Goal: Task Accomplishment & Management: Use online tool/utility

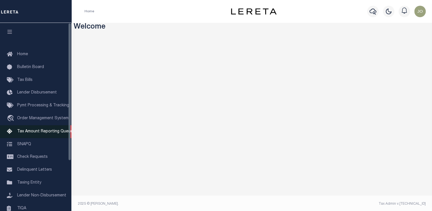
click at [36, 133] on span "Tax Amount Reporting Queue" at bounding box center [45, 131] width 56 height 4
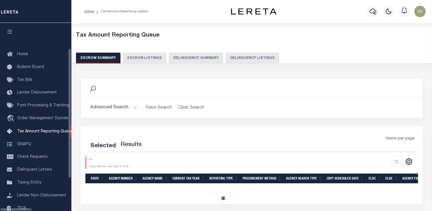
select select "100"
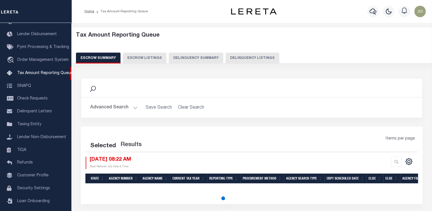
select select "100"
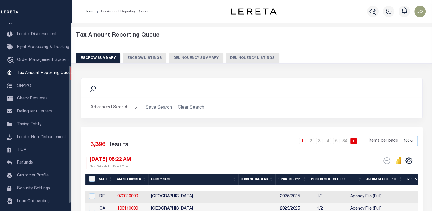
drag, startPoint x: 166, startPoint y: 61, endPoint x: 214, endPoint y: 67, distance: 48.4
click at [169, 61] on button "Delinquency Summary" at bounding box center [196, 58] width 55 height 11
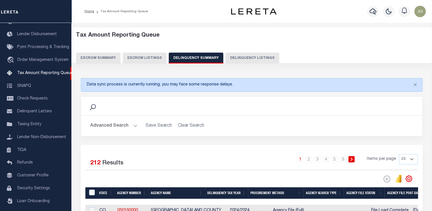
scroll to position [29, 0]
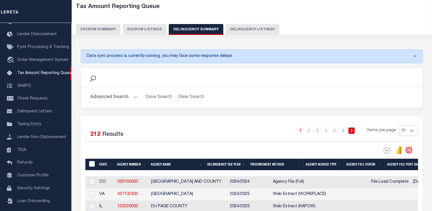
click at [126, 99] on button "Advanced Search" at bounding box center [113, 97] width 47 height 11
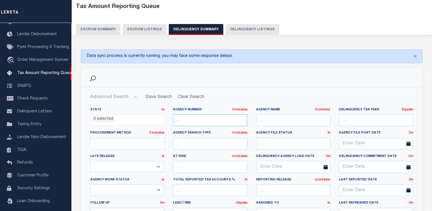
click at [184, 119] on input "text" at bounding box center [210, 120] width 74 height 12
paste input "good morning!,"
type input "good morning!,"
paste input "030058801"
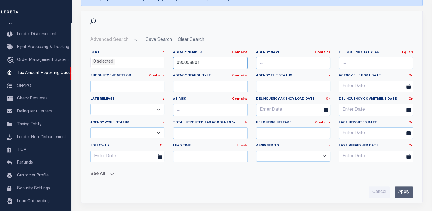
scroll to position [143, 0]
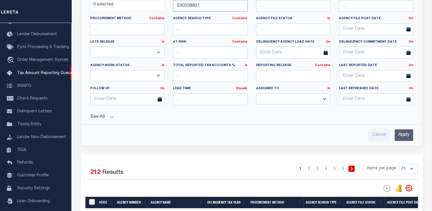
type input "030058801"
click at [101, 117] on button "See All" at bounding box center [251, 116] width 323 height 5
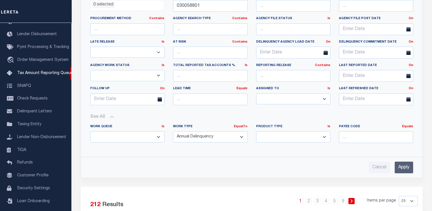
click at [404, 164] on input "Apply" at bounding box center [404, 168] width 19 height 12
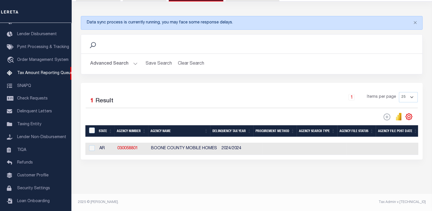
scroll to position [66, 0]
drag, startPoint x: 169, startPoint y: 155, endPoint x: 244, endPoint y: 155, distance: 75.5
click at [244, 155] on div "Selected 1 Result 1 Items per page 25 100 200 500 1000" at bounding box center [252, 121] width 342 height 77
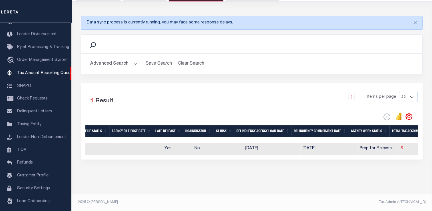
scroll to position [0, 0]
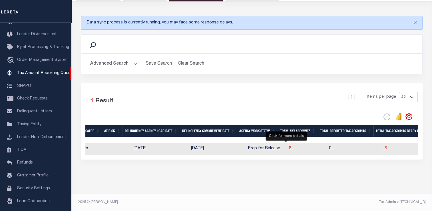
click at [289, 146] on span "8" at bounding box center [290, 148] width 2 height 4
select select "100"
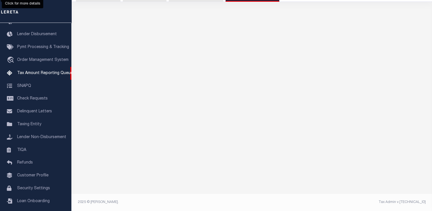
scroll to position [61, 0]
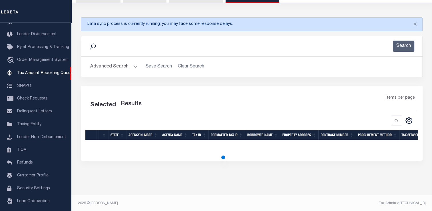
select select "100"
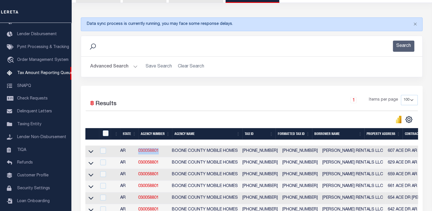
drag, startPoint x: 164, startPoint y: 152, endPoint x: 141, endPoint y: 151, distance: 22.6
click at [141, 151] on td "030058801" at bounding box center [153, 151] width 34 height 12
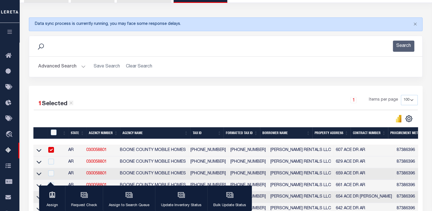
click at [154, 151] on td "BOONE COUNTY MOBILE HOMES" at bounding box center [153, 151] width 71 height 12
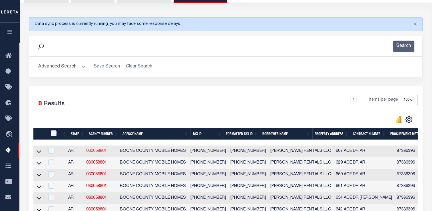
click at [100, 150] on link "030058801" at bounding box center [96, 151] width 21 height 4
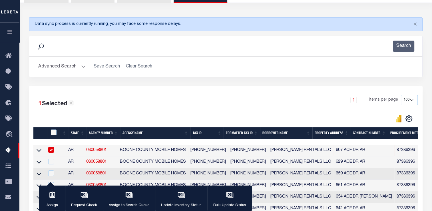
click at [10, 28] on button "button" at bounding box center [9, 32] width 19 height 19
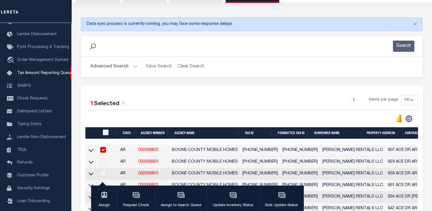
click at [105, 149] on input "checkbox" at bounding box center [103, 150] width 6 height 6
checkbox input "false"
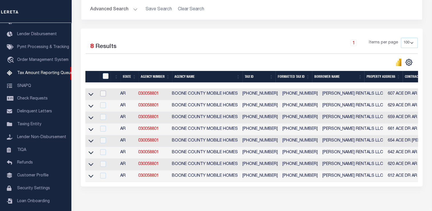
scroll to position [0, 109]
drag, startPoint x: 90, startPoint y: 178, endPoint x: 198, endPoint y: 169, distance: 108.7
click at [90, 178] on icon at bounding box center [91, 176] width 5 height 6
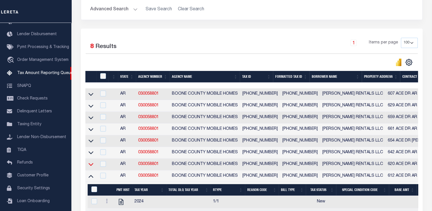
click at [92, 167] on icon at bounding box center [91, 164] width 5 height 6
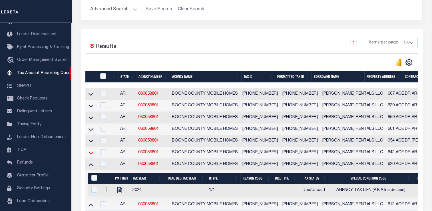
click at [91, 156] on icon at bounding box center [91, 152] width 5 height 6
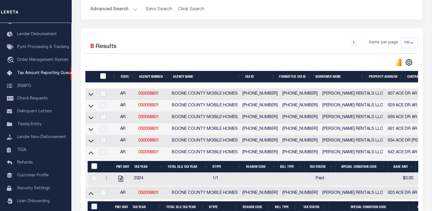
click at [91, 143] on icon at bounding box center [91, 141] width 5 height 3
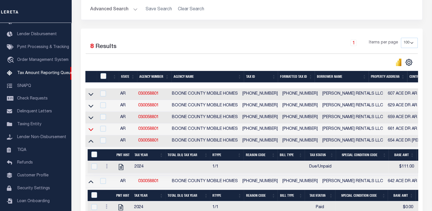
click at [91, 131] on icon at bounding box center [91, 129] width 5 height 3
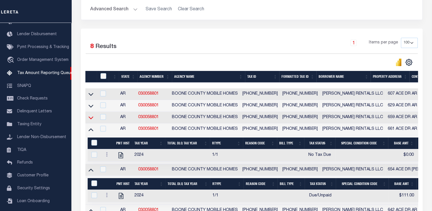
click at [92, 118] on icon at bounding box center [91, 117] width 5 height 3
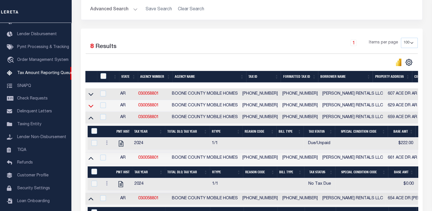
click at [92, 108] on icon at bounding box center [91, 106] width 5 height 6
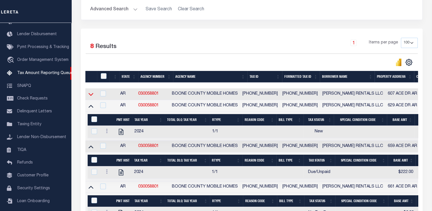
click at [92, 95] on icon at bounding box center [91, 94] width 5 height 6
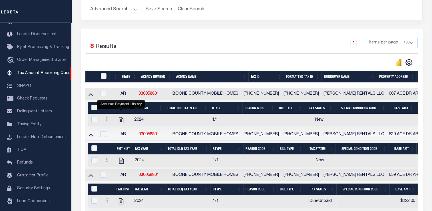
click at [123, 44] on div "1 Selected 8 Results" at bounding box center [124, 46] width 77 height 16
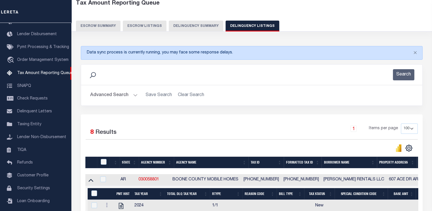
scroll to position [3, 0]
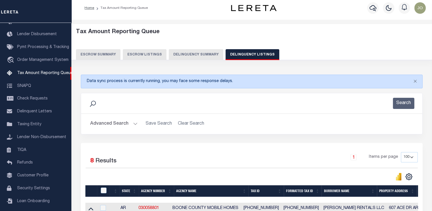
click at [175, 57] on button "Delinquency Summary" at bounding box center [196, 54] width 55 height 11
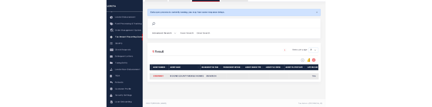
scroll to position [0, 0]
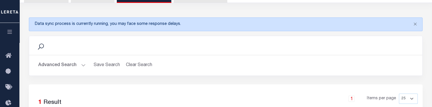
drag, startPoint x: 41, startPoint y: 93, endPoint x: 49, endPoint y: 94, distance: 7.5
checkbox input "true"
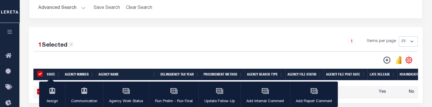
click at [41, 74] on input "&nbsp;" at bounding box center [40, 74] width 6 height 6
checkbox input "false"
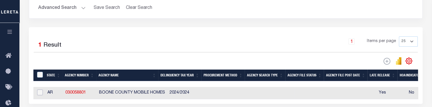
click at [39, 94] on input "checkbox" at bounding box center [40, 92] width 6 height 6
checkbox input "true"
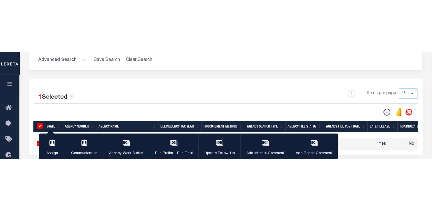
scroll to position [92, 0]
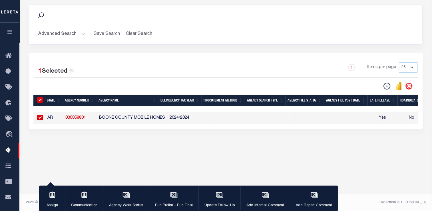
click at [39, 115] on input "checkbox" at bounding box center [40, 118] width 6 height 6
checkbox input "false"
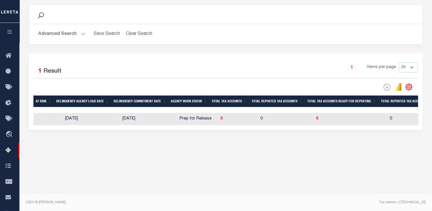
scroll to position [0, 396]
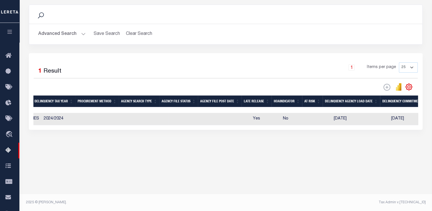
click at [191, 120] on td at bounding box center [188, 119] width 39 height 12
checkbox input "true"
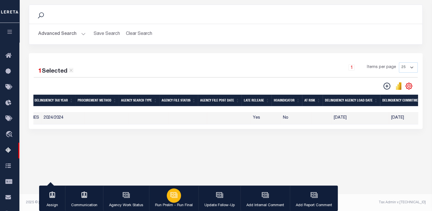
click at [172, 195] on icon "button" at bounding box center [174, 194] width 4 height 3
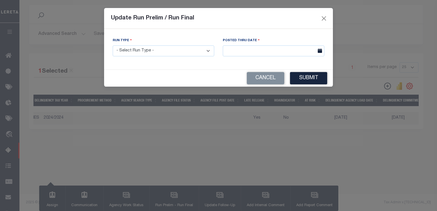
click at [152, 52] on select "- Select Run Type - Prelim Run Final Run" at bounding box center [163, 50] width 101 height 11
select select "P"
click at [113, 46] on select "- Select Run Type - Prelim Run Final Run" at bounding box center [163, 50] width 101 height 11
click at [238, 54] on input "text" at bounding box center [273, 50] width 101 height 11
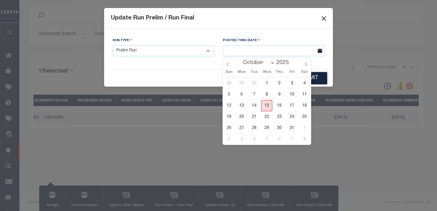
click at [268, 106] on span "15" at bounding box center [266, 105] width 11 height 11
type input "[DATE]"
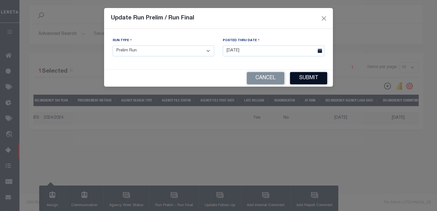
click at [305, 81] on button "Submit" at bounding box center [308, 78] width 37 height 12
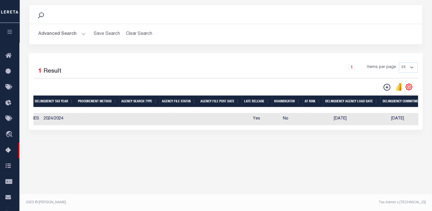
scroll to position [0, 0]
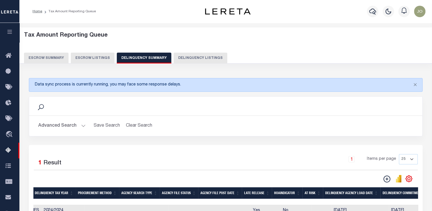
click at [182, 57] on button "Delinquency Listings" at bounding box center [201, 58] width 54 height 11
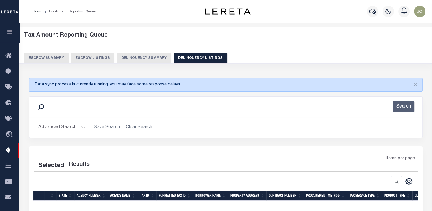
click at [151, 57] on button "Delinquency Summary" at bounding box center [144, 58] width 55 height 11
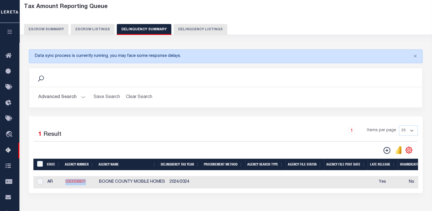
drag, startPoint x: 90, startPoint y: 182, endPoint x: 66, endPoint y: 182, distance: 24.3
click at [66, 182] on td "030058801" at bounding box center [80, 182] width 34 height 12
checkbox input "true"
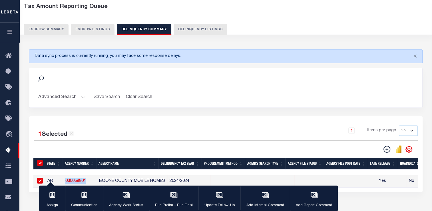
copy link "030058801"
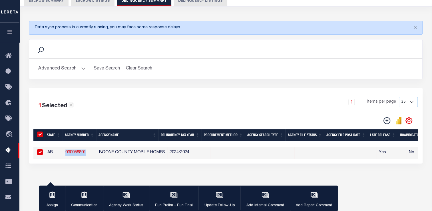
click at [73, 68] on button "Advanced Search" at bounding box center [61, 68] width 47 height 11
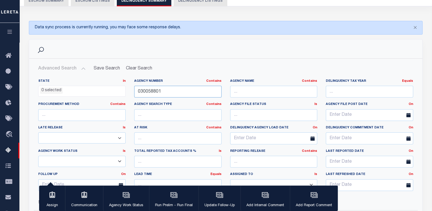
click at [143, 90] on input "030058801" at bounding box center [177, 92] width 87 height 12
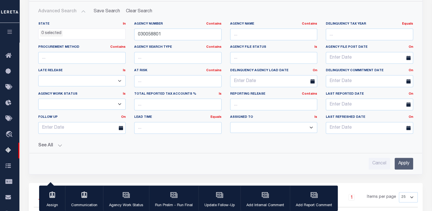
click at [405, 163] on input "Apply" at bounding box center [404, 164] width 19 height 12
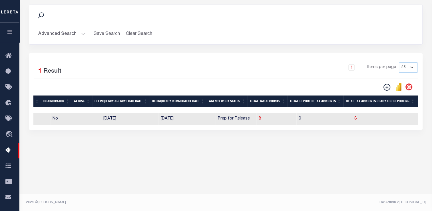
scroll to position [0, 359]
click at [254, 119] on td "8" at bounding box center [274, 119] width 40 height 12
checkbox input "true"
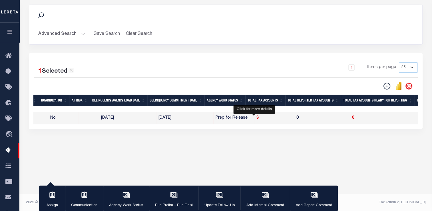
click at [257, 119] on span "8" at bounding box center [258, 118] width 2 height 4
select select "100"
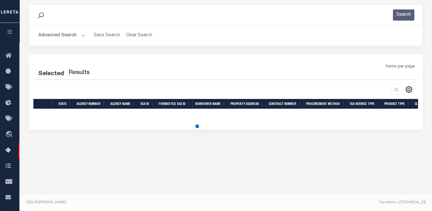
select select "100"
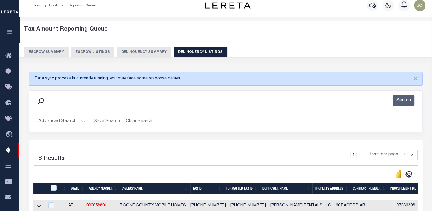
scroll to position [63, 0]
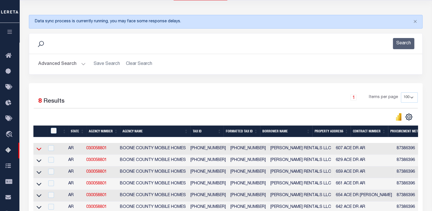
click at [41, 149] on icon at bounding box center [39, 148] width 5 height 3
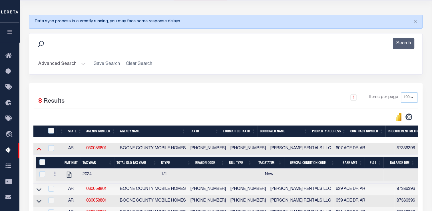
click at [41, 150] on icon at bounding box center [39, 149] width 5 height 6
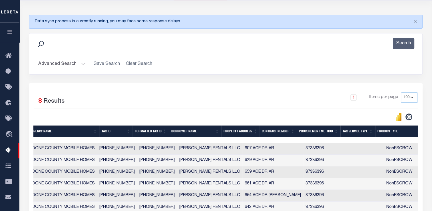
scroll to position [0, 242]
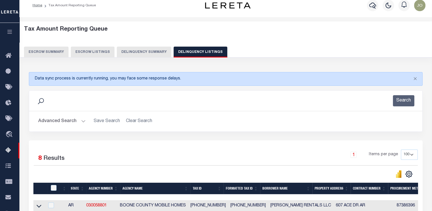
click at [131, 54] on button "Delinquency Summary" at bounding box center [144, 52] width 55 height 11
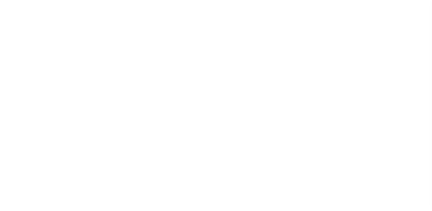
select select
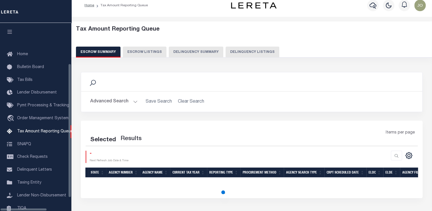
scroll to position [64, 0]
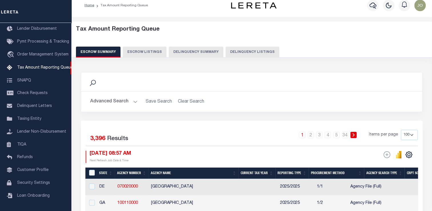
click at [204, 52] on button "Delinquency Summary" at bounding box center [196, 52] width 55 height 11
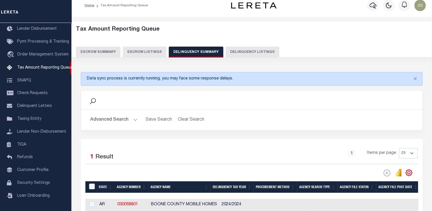
scroll to position [35, 0]
